Goal: Transaction & Acquisition: Purchase product/service

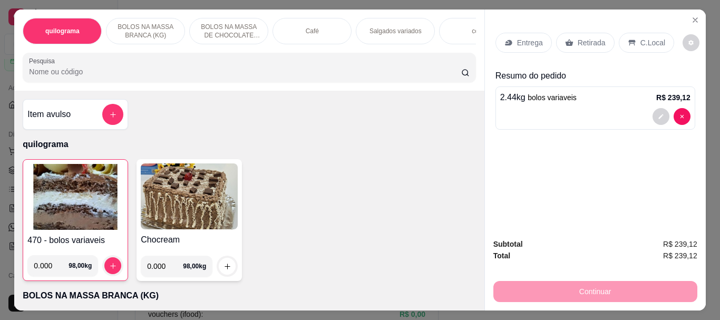
click at [584, 42] on p "Retirada" at bounding box center [591, 42] width 28 height 11
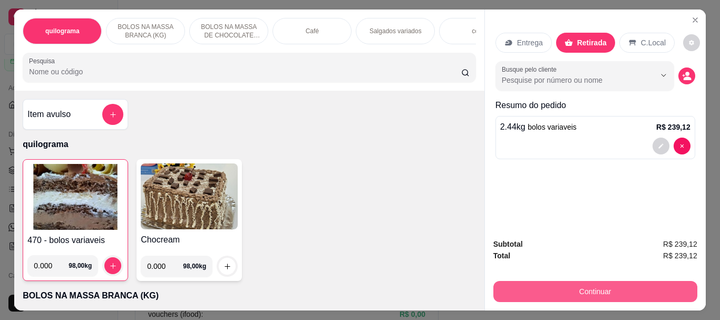
click at [572, 287] on button "Continuar" at bounding box center [595, 291] width 204 height 21
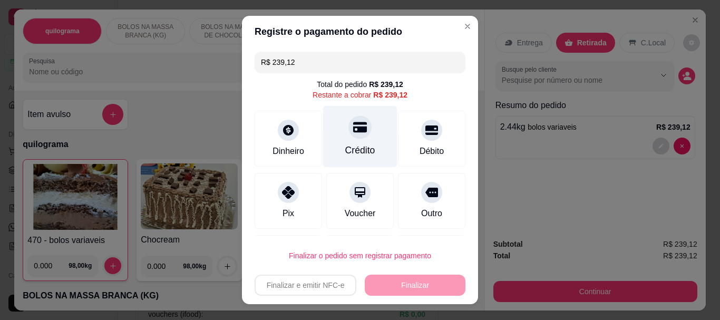
click at [353, 146] on div "Crédito" at bounding box center [360, 151] width 30 height 14
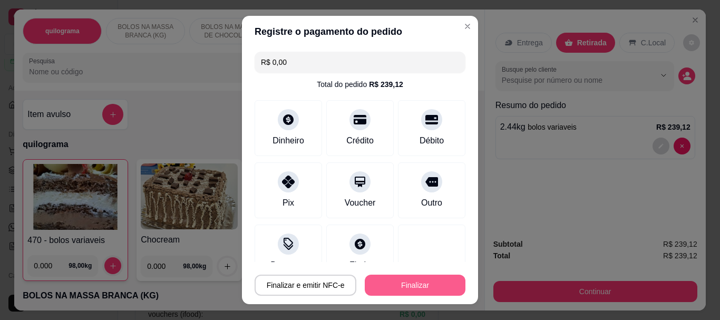
click at [407, 282] on button "Finalizar" at bounding box center [415, 284] width 101 height 21
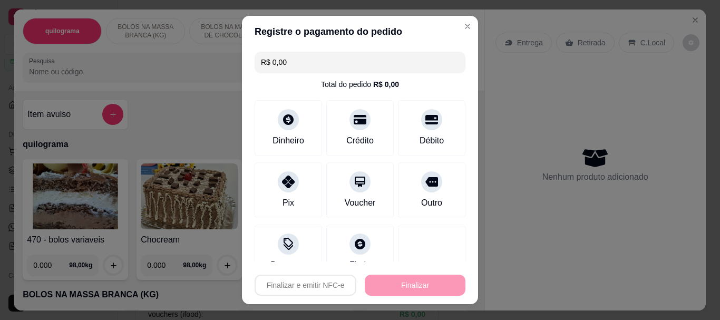
type input "-R$ 239,12"
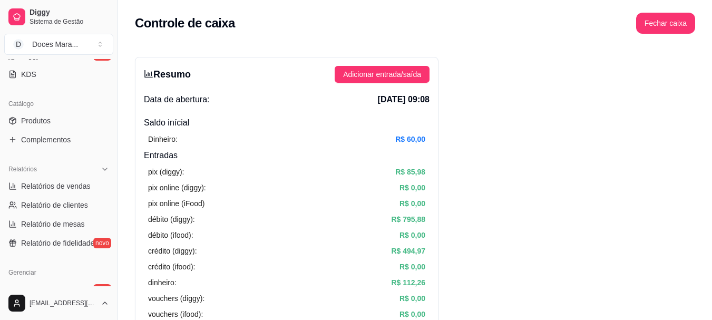
scroll to position [263, 0]
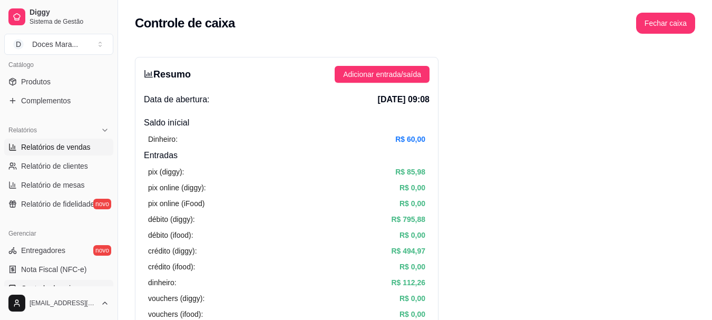
click at [57, 149] on span "Relatórios de vendas" at bounding box center [56, 147] width 70 height 11
select select "ALL"
select select "0"
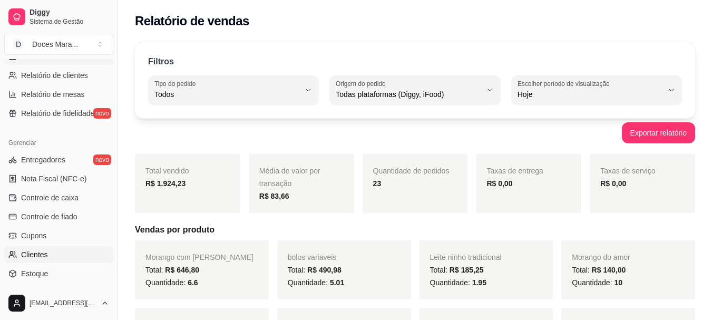
scroll to position [369, 0]
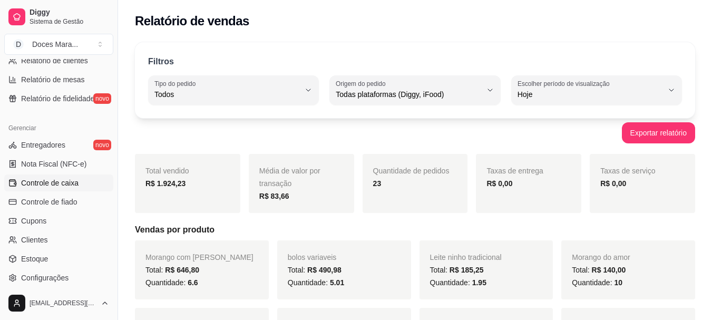
click at [52, 183] on span "Controle de caixa" at bounding box center [49, 183] width 57 height 11
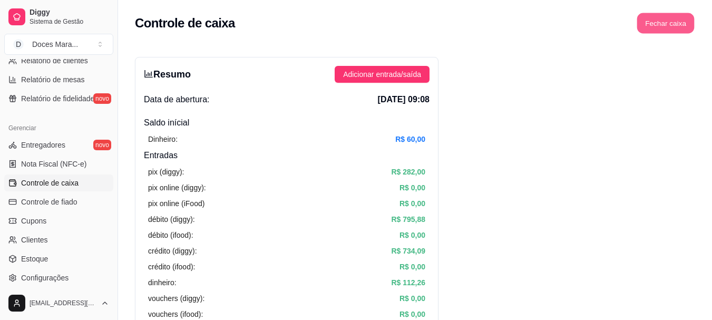
click at [674, 24] on button "Fechar caixa" at bounding box center [665, 23] width 57 height 21
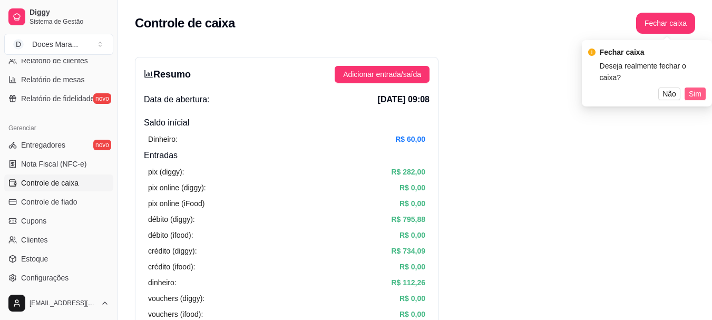
click at [694, 88] on span "Sim" at bounding box center [695, 94] width 13 height 12
